Goal: Complete application form

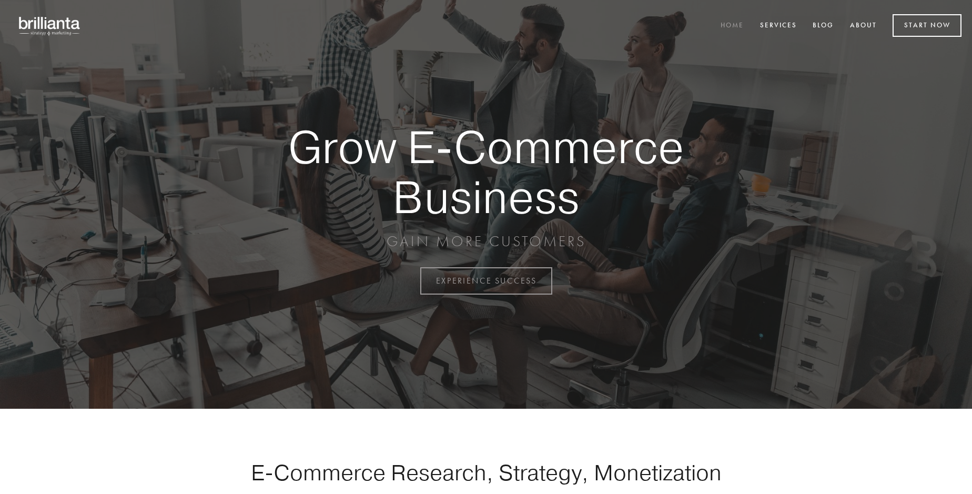
scroll to position [2758, 0]
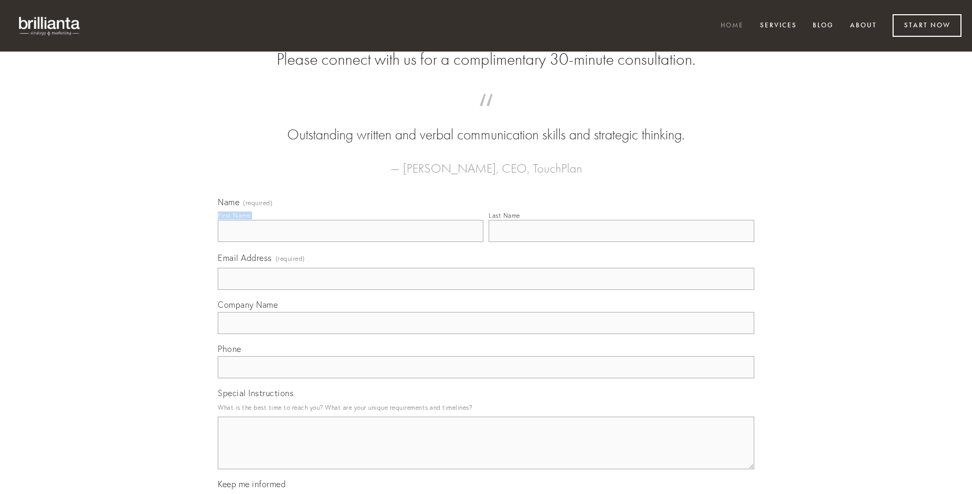
type input "[PERSON_NAME]"
click at [621, 242] on input "Last Name" at bounding box center [622, 231] width 266 height 22
type input "[PERSON_NAME]"
click at [486, 290] on input "Email Address (required)" at bounding box center [486, 279] width 537 height 22
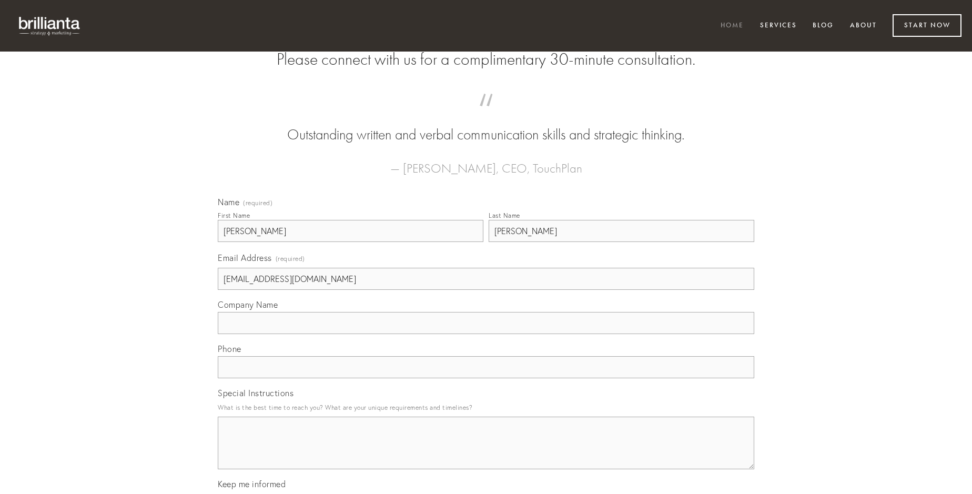
type input "[EMAIL_ADDRESS][DOMAIN_NAME]"
click at [486, 334] on input "Company Name" at bounding box center [486, 323] width 537 height 22
type input "sordeo"
click at [486, 378] on input "text" at bounding box center [486, 367] width 537 height 22
click at [486, 453] on textarea "Special Instructions" at bounding box center [486, 443] width 537 height 53
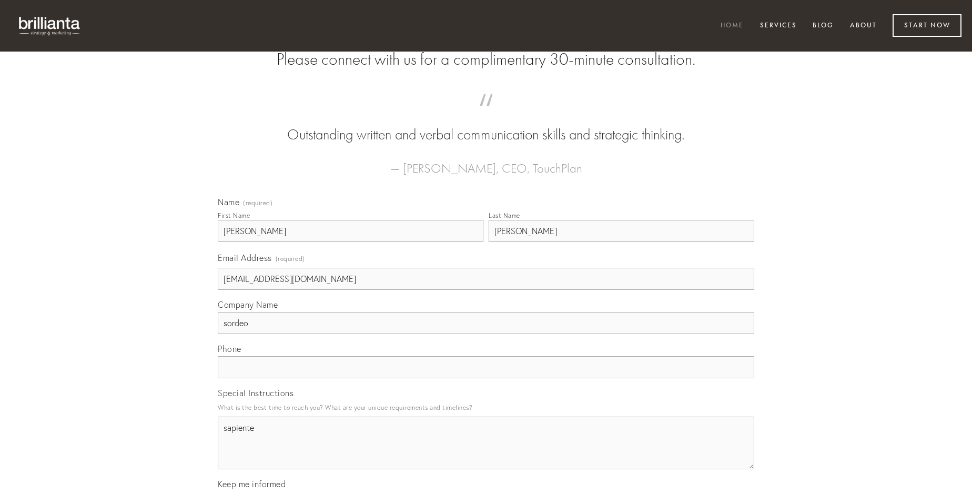
type textarea "sapiente"
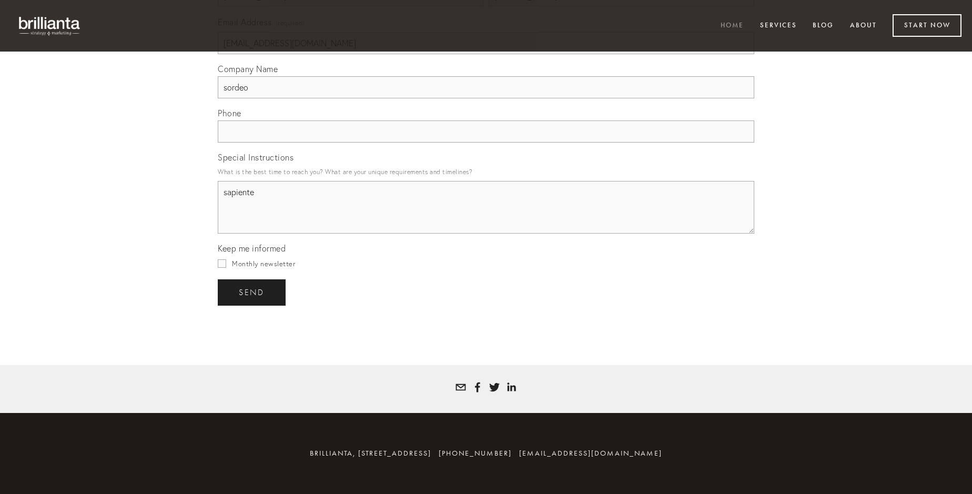
click at [253, 292] on span "send" at bounding box center [252, 292] width 26 height 9
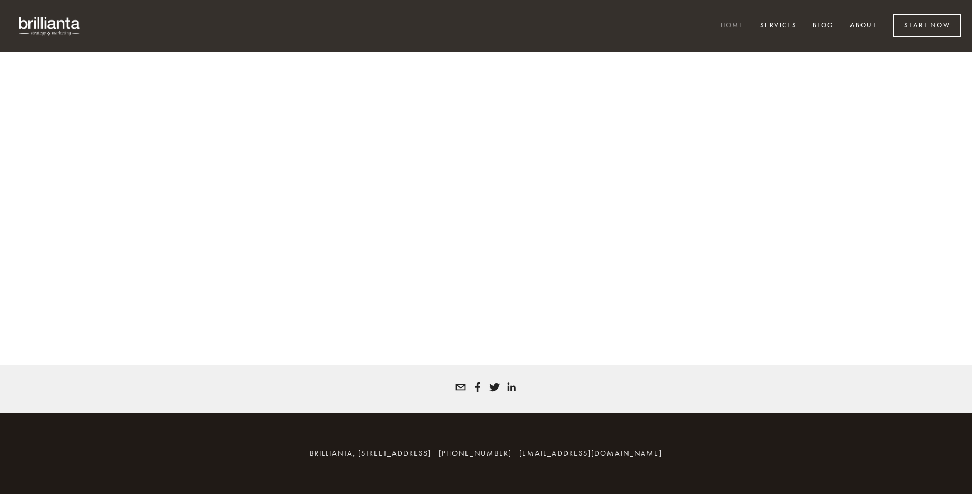
scroll to position [2744, 0]
